Goal: Task Accomplishment & Management: Complete application form

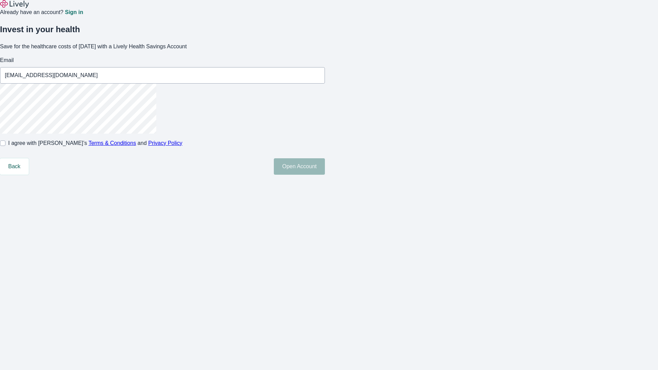
click at [5, 146] on input "I agree with Lively’s Terms & Conditions and Privacy Policy" at bounding box center [2, 142] width 5 height 5
checkbox input "true"
click at [325, 175] on button "Open Account" at bounding box center [299, 166] width 51 height 16
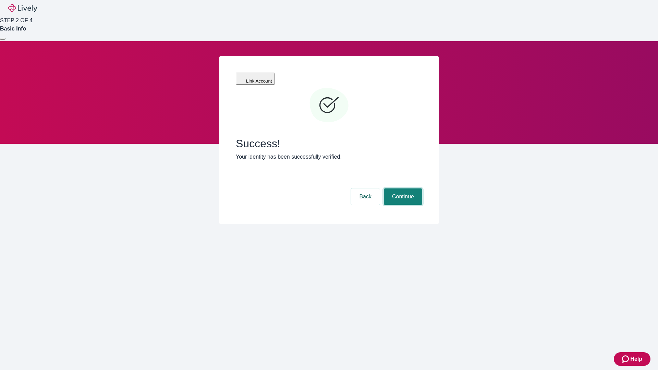
click at [402, 188] on button "Continue" at bounding box center [403, 196] width 38 height 16
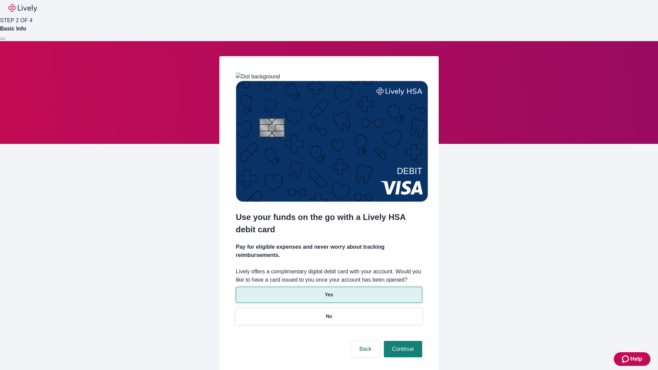
click at [328, 291] on p "Yes" at bounding box center [329, 294] width 8 height 7
click at [402, 341] on button "Continue" at bounding box center [403, 349] width 38 height 16
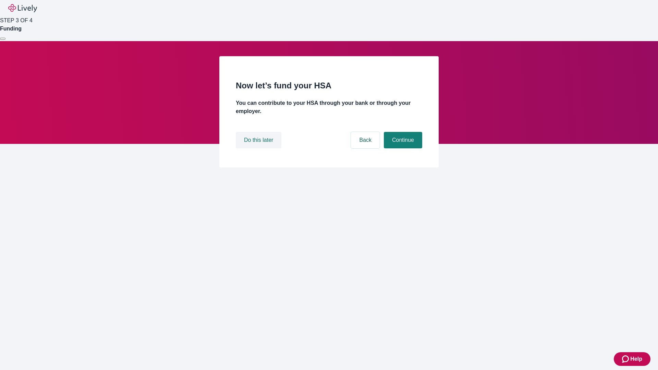
click at [259, 148] on button "Do this later" at bounding box center [259, 140] width 46 height 16
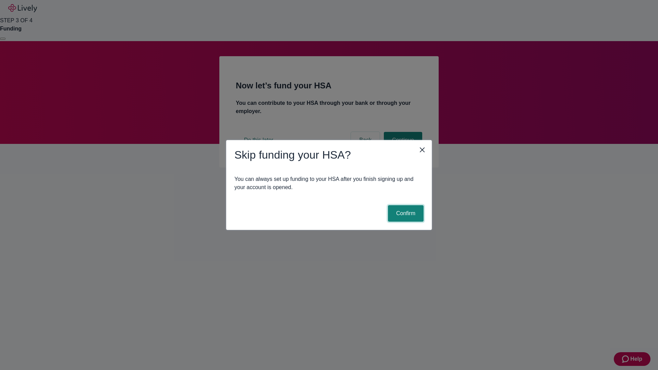
click at [404, 213] on button "Confirm" at bounding box center [406, 213] width 36 height 16
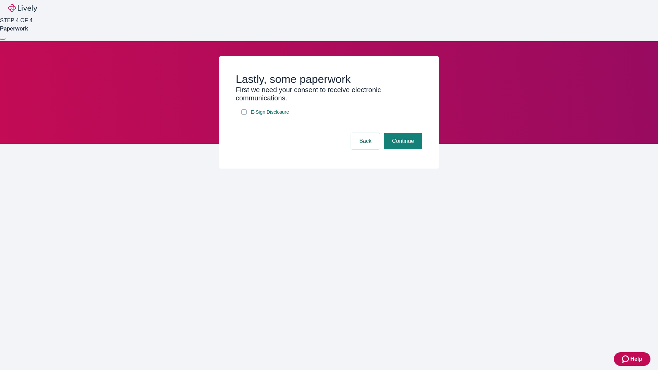
click at [244, 115] on input "E-Sign Disclosure" at bounding box center [243, 111] width 5 height 5
checkbox input "true"
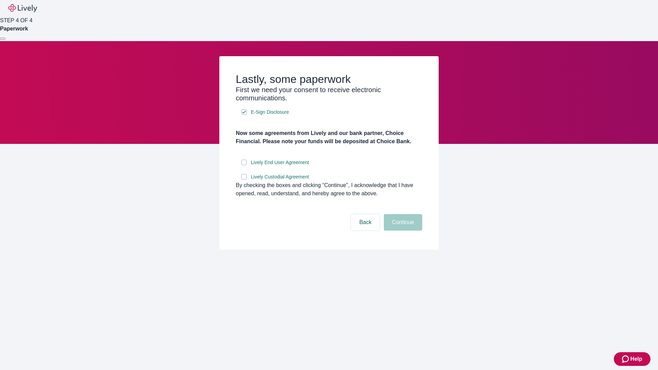
click at [244, 165] on input "Lively End User Agreement" at bounding box center [243, 162] width 5 height 5
checkbox input "true"
click at [244, 179] on input "Lively Custodial Agreement" at bounding box center [243, 176] width 5 height 5
checkbox input "true"
click at [402, 231] on button "Continue" at bounding box center [403, 222] width 38 height 16
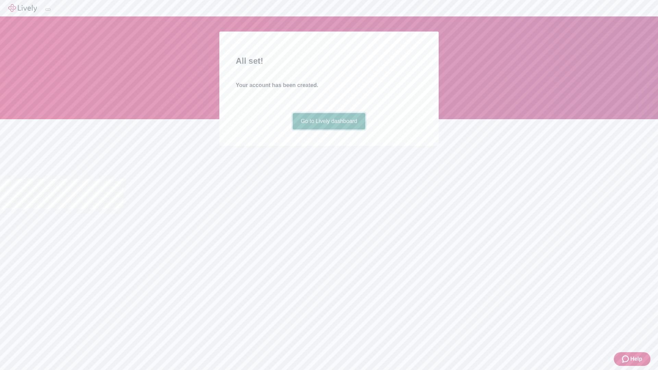
click at [328, 129] on link "Go to Lively dashboard" at bounding box center [328, 121] width 73 height 16
